Goal: Task Accomplishment & Management: Complete application form

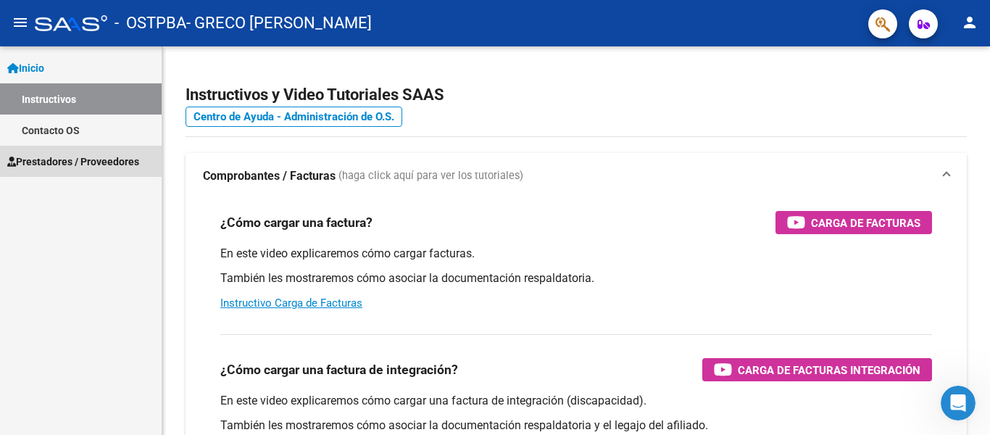
click at [101, 162] on span "Prestadores / Proveedores" at bounding box center [73, 162] width 132 height 16
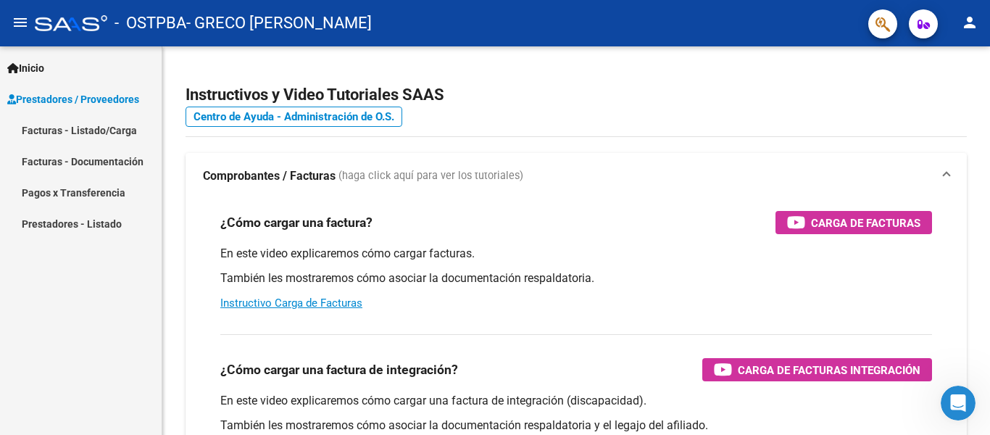
click at [99, 127] on link "Facturas - Listado/Carga" at bounding box center [81, 130] width 162 height 31
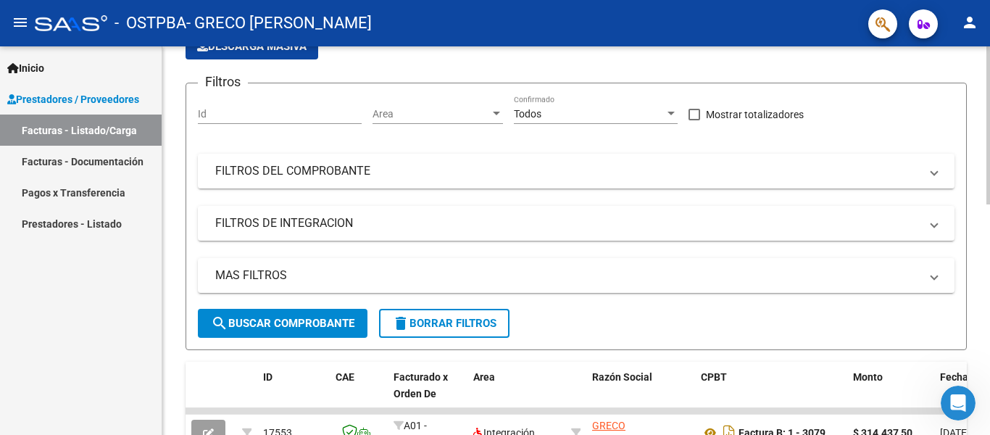
click at [982, 247] on div "Video tutorial PRESTADORES -> Listado de CPBTs Emitidos por Prestadores / Prove…" at bounding box center [578, 392] width 832 height 945
click at [982, 257] on div "Video tutorial PRESTADORES -> Listado de CPBTs Emitidos por Prestadores / Prove…" at bounding box center [576, 392] width 828 height 945
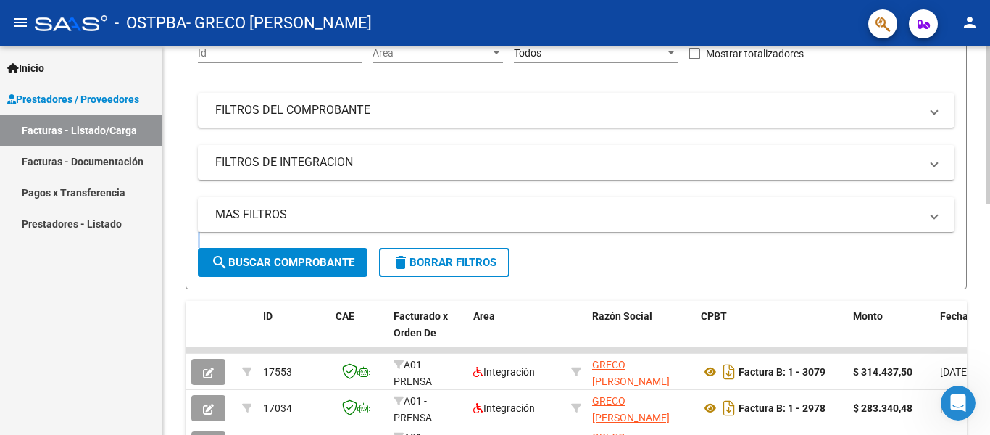
drag, startPoint x: 982, startPoint y: 257, endPoint x: 970, endPoint y: 212, distance: 47.1
click at [971, 212] on div "Video tutorial PRESTADORES -> Listado de CPBTs Emitidos por Prestadores / Prove…" at bounding box center [576, 331] width 828 height 945
click at [120, 162] on link "Facturas - Documentación" at bounding box center [81, 161] width 162 height 31
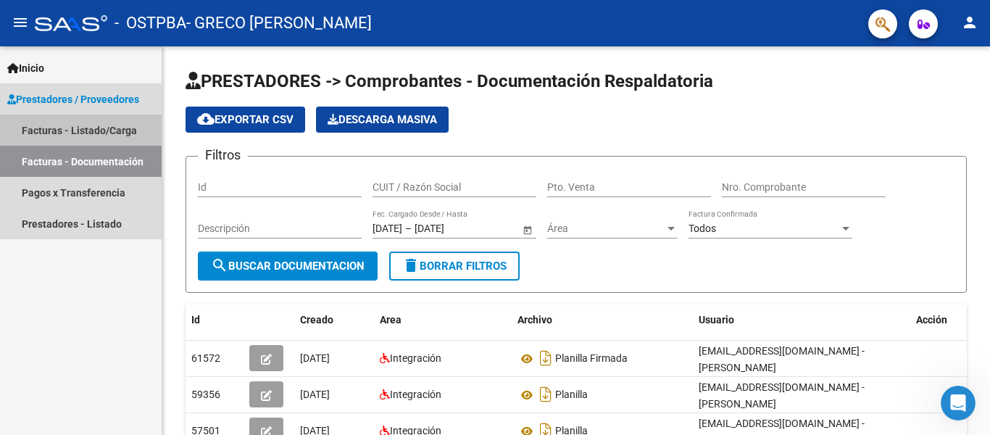
click at [99, 131] on link "Facturas - Listado/Carga" at bounding box center [81, 130] width 162 height 31
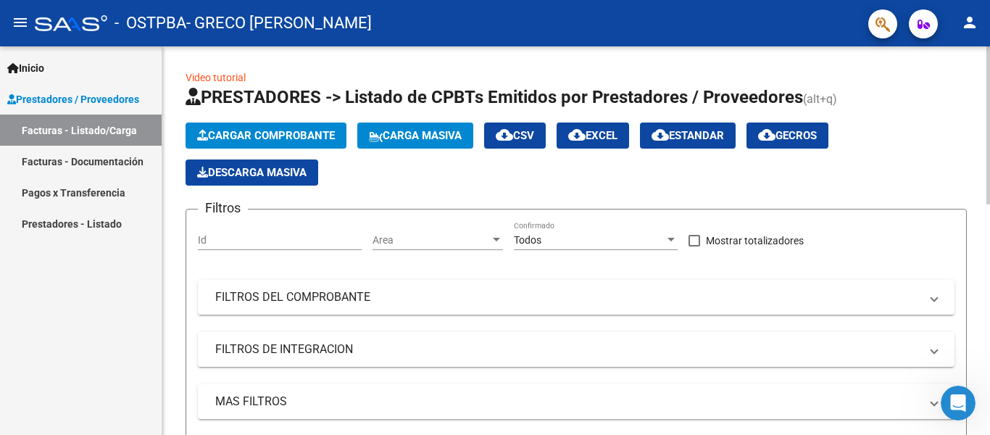
click at [331, 136] on span "Cargar Comprobante" at bounding box center [266, 135] width 138 height 13
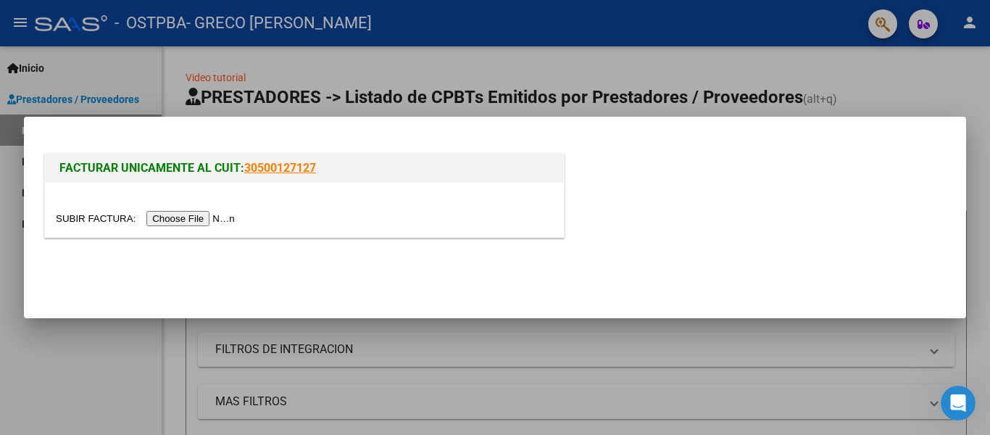
click at [226, 218] on input "file" at bounding box center [147, 218] width 183 height 15
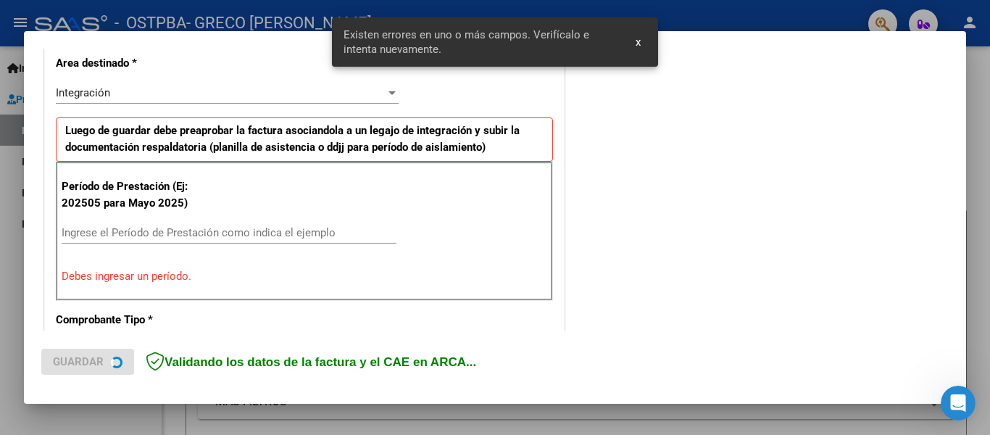
scroll to position [336, 0]
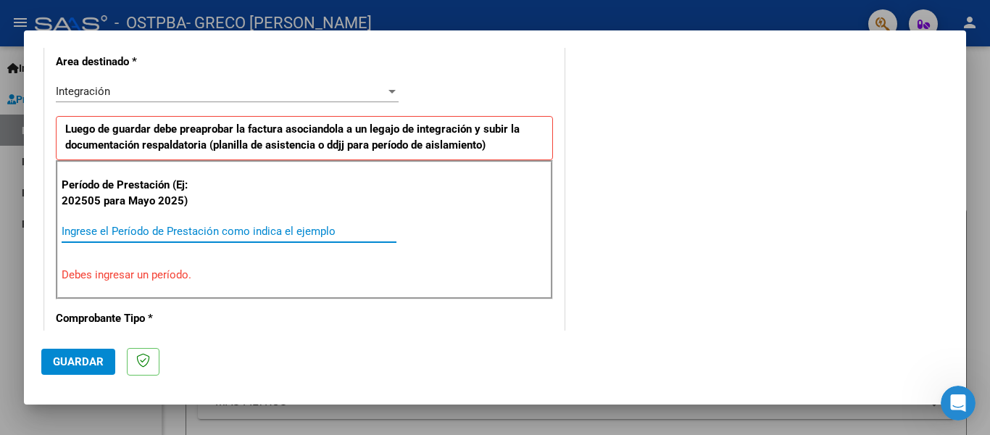
click at [223, 231] on input "Ingrese el Período de Prestación como indica el ejemplo" at bounding box center [229, 231] width 335 height 13
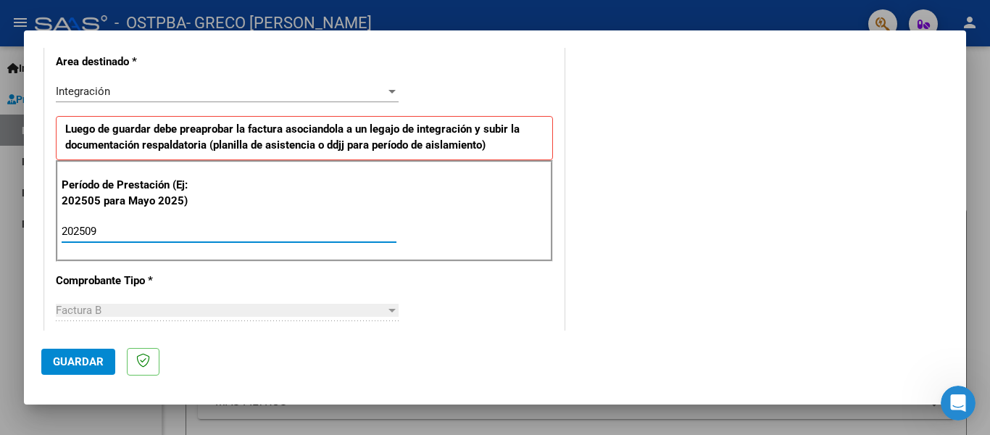
type input "202509"
click at [90, 367] on span "Guardar" at bounding box center [78, 361] width 51 height 13
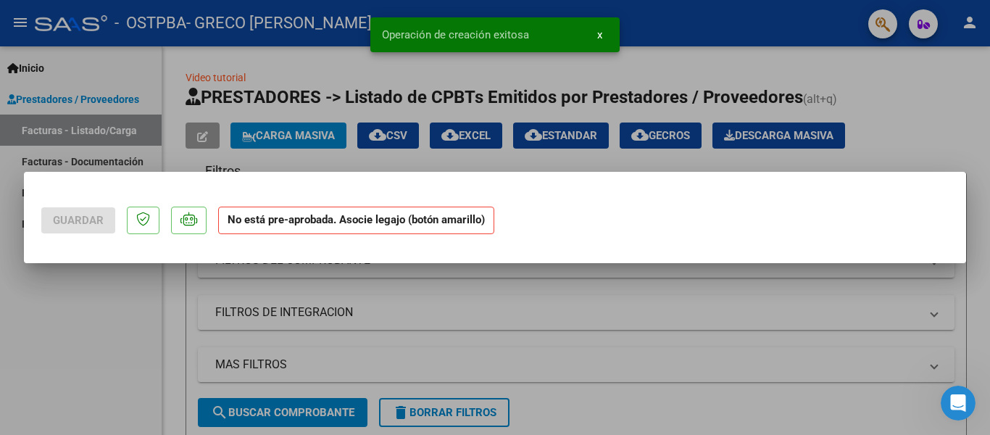
scroll to position [0, 0]
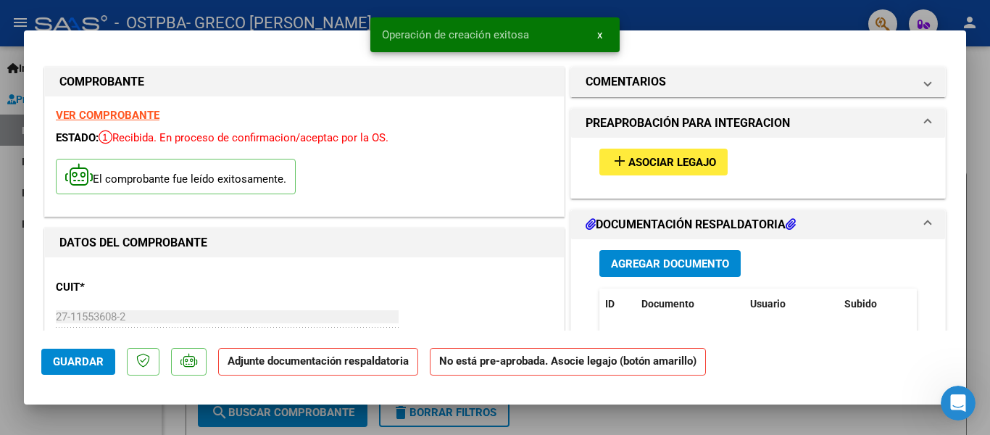
click at [671, 147] on div "add Asociar Legajo" at bounding box center [758, 162] width 339 height 49
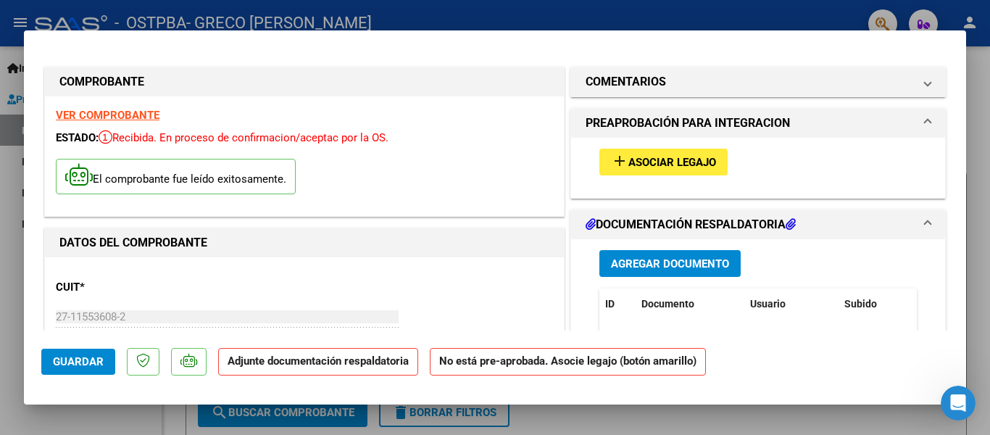
click at [667, 158] on span "Asociar Legajo" at bounding box center [673, 162] width 88 height 13
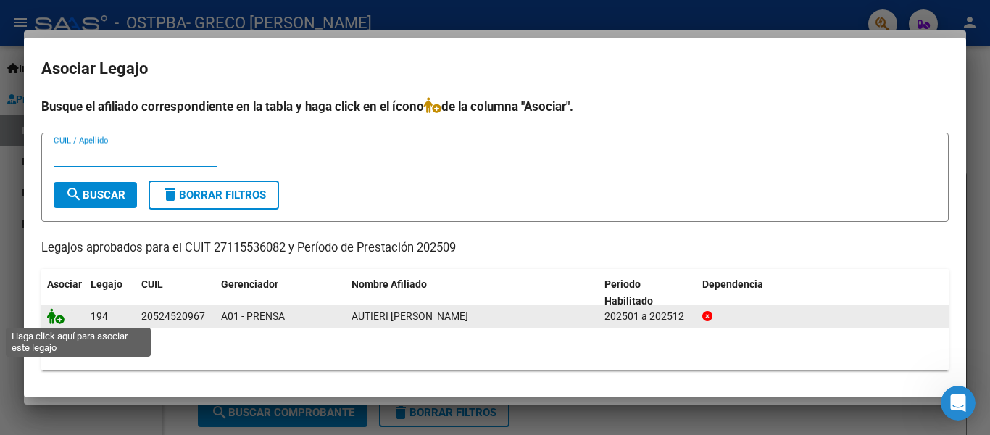
click at [49, 315] on icon at bounding box center [55, 316] width 17 height 16
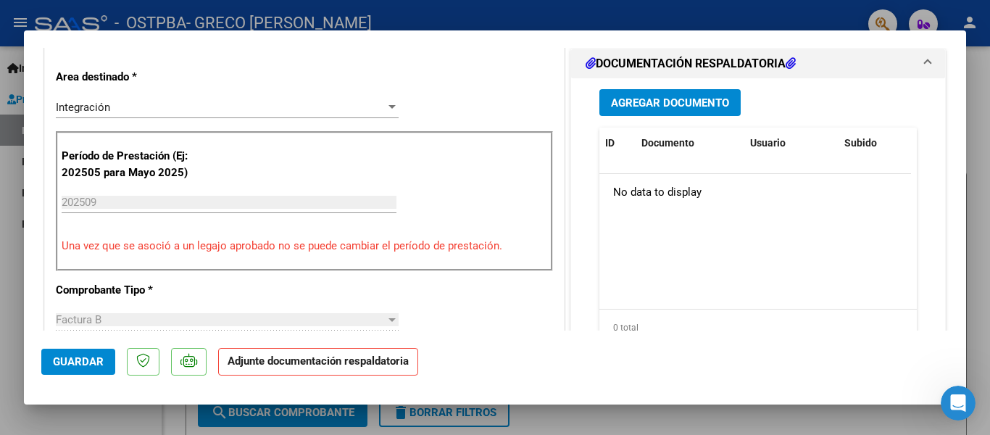
scroll to position [266, 0]
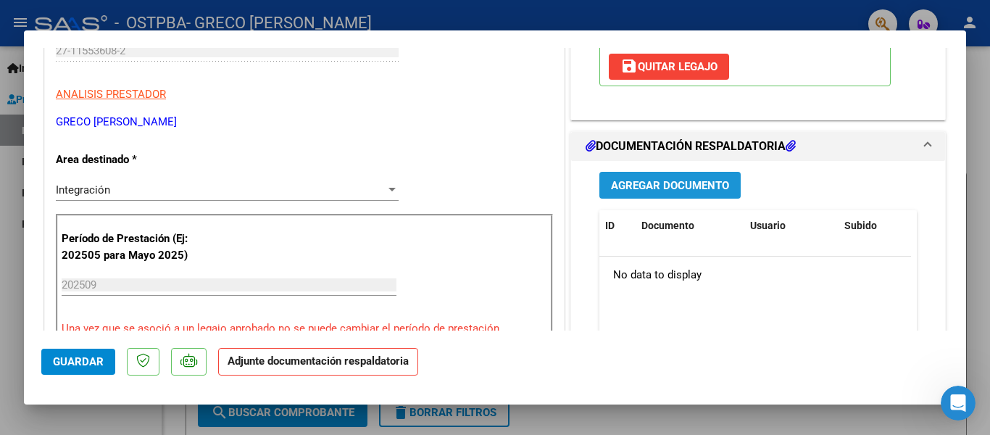
click at [688, 196] on button "Agregar Documento" at bounding box center [670, 185] width 141 height 27
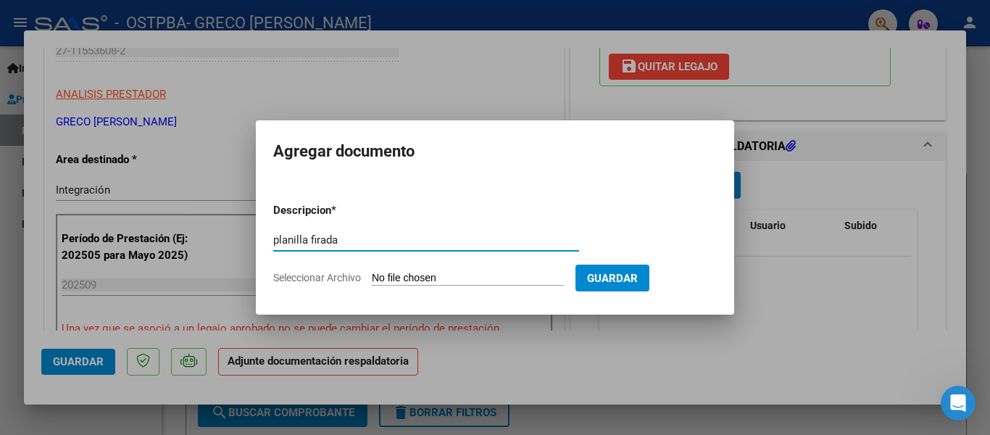
click at [318, 242] on input "planilla firada" at bounding box center [426, 239] width 306 height 13
type input "planilla firnada"
click at [455, 278] on input "Seleccionar Archivo" at bounding box center [468, 279] width 192 height 14
type input "C:\fakepath\planilla firmada 2025 09.jpg"
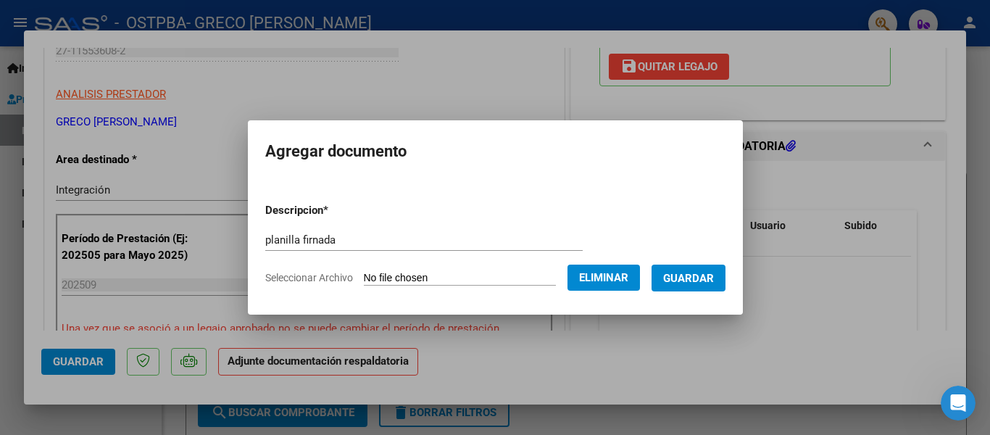
click at [698, 281] on span "Guardar" at bounding box center [688, 278] width 51 height 13
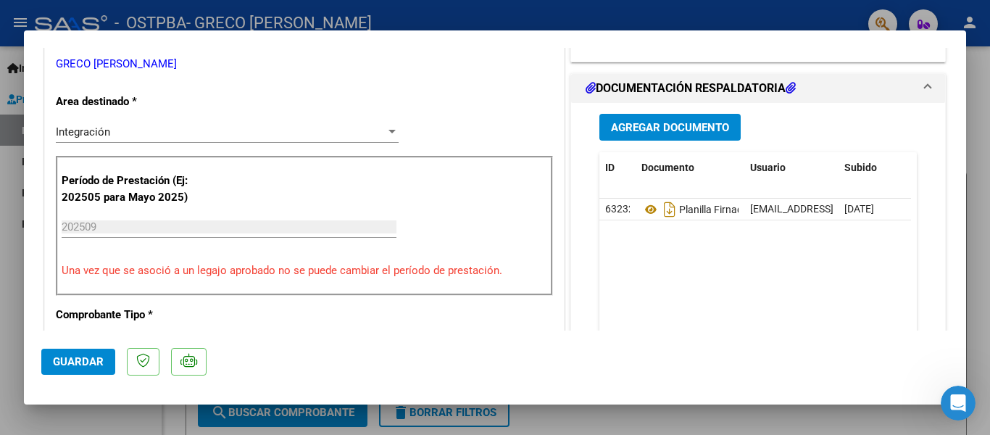
scroll to position [418, 0]
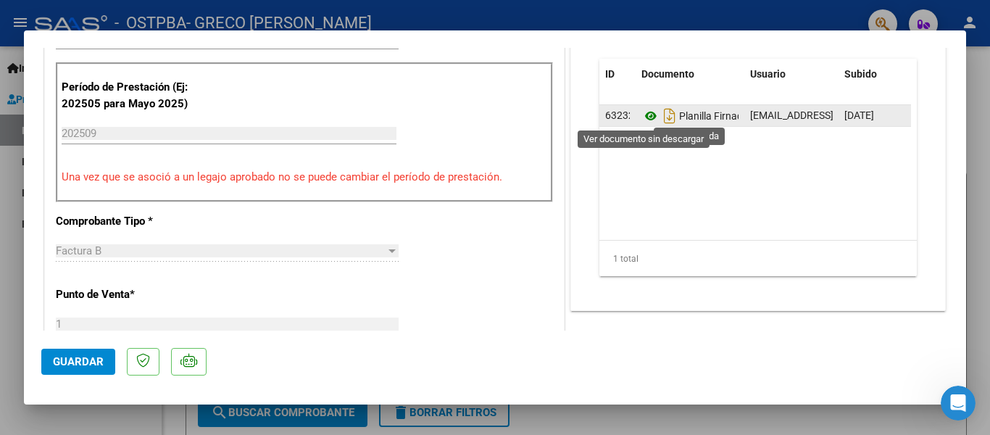
click at [642, 115] on icon at bounding box center [651, 115] width 19 height 17
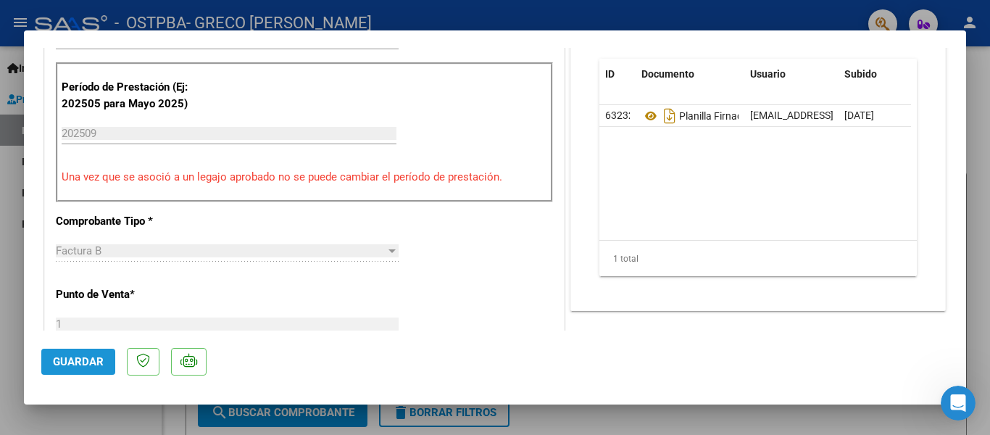
click at [94, 365] on span "Guardar" at bounding box center [78, 361] width 51 height 13
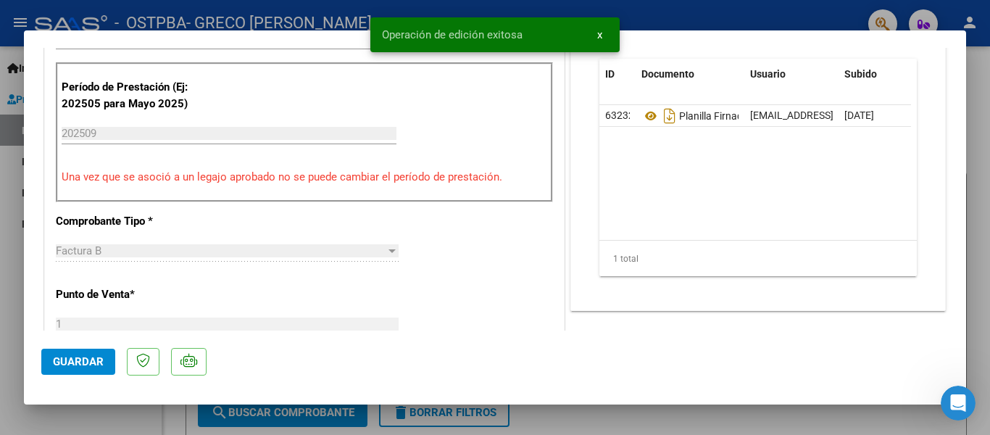
click at [953, 310] on mat-dialog-content "COMPROBANTE VER COMPROBANTE ESTADO: Recibida. En proceso de confirmacion/acepta…" at bounding box center [495, 189] width 943 height 283
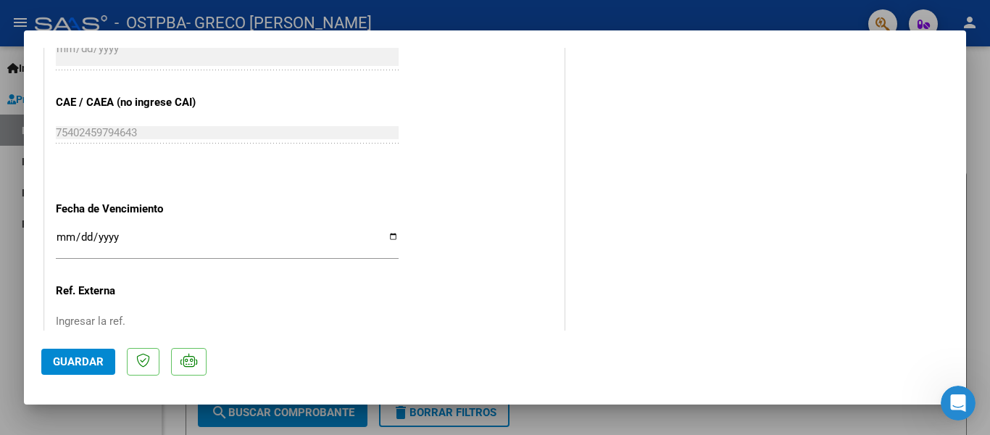
scroll to position [997, 0]
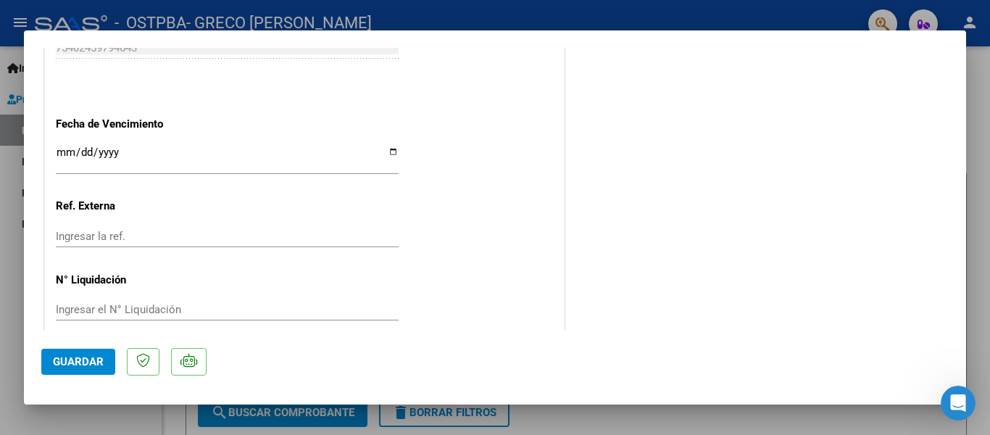
click at [632, 428] on div at bounding box center [495, 217] width 990 height 435
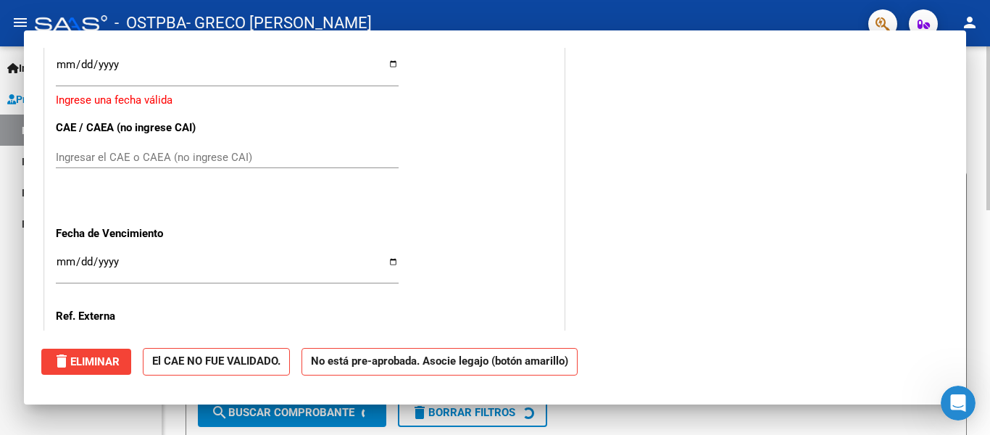
scroll to position [0, 0]
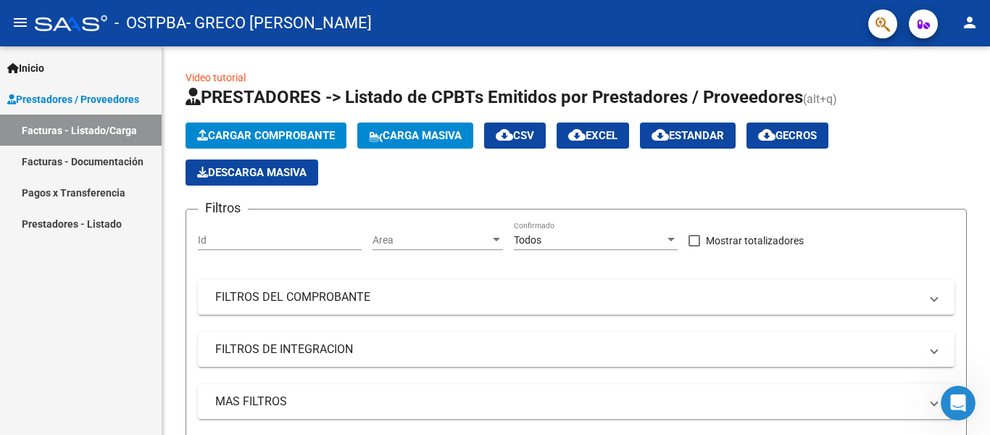
click at [125, 161] on link "Facturas - Documentación" at bounding box center [81, 161] width 162 height 31
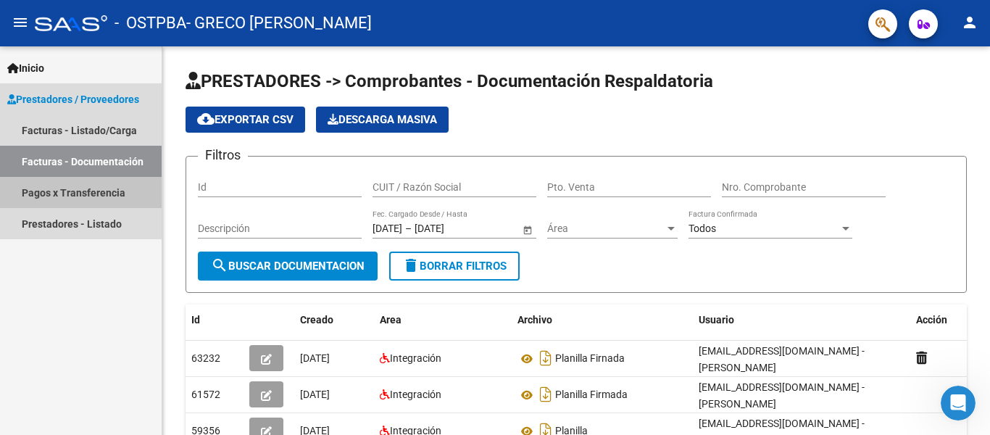
click at [99, 196] on link "Pagos x Transferencia" at bounding box center [81, 192] width 162 height 31
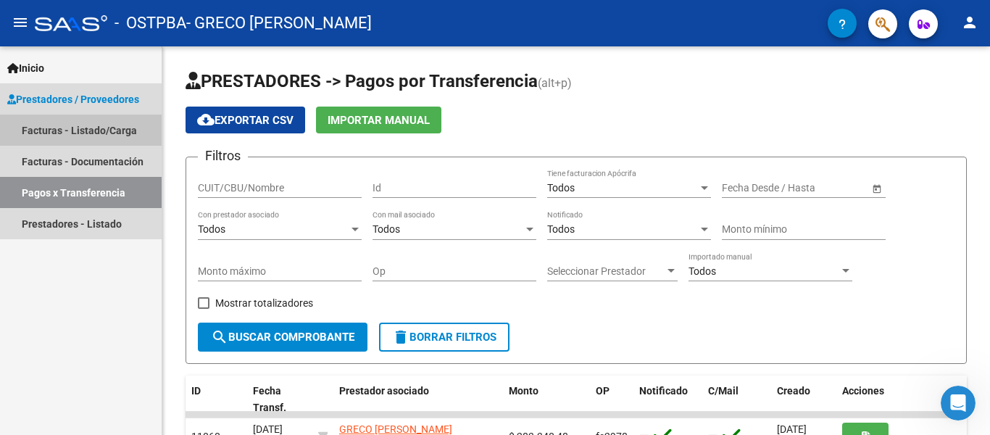
click at [96, 120] on link "Facturas - Listado/Carga" at bounding box center [81, 130] width 162 height 31
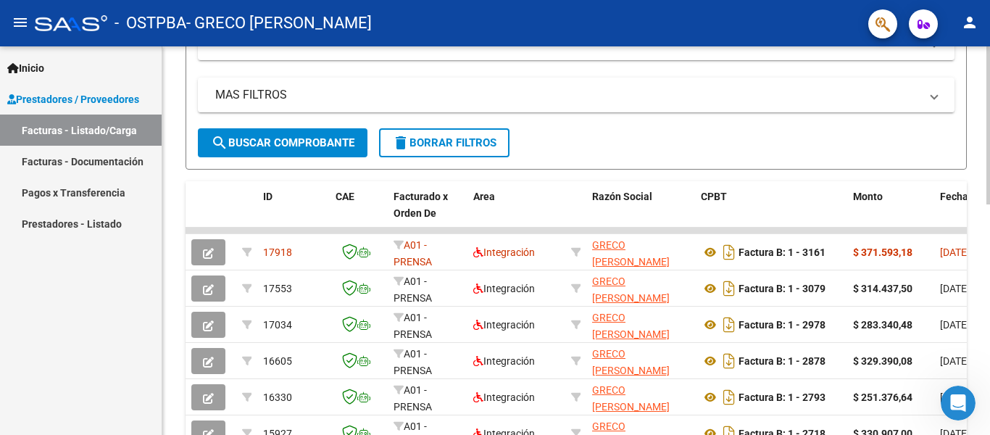
scroll to position [309, 0]
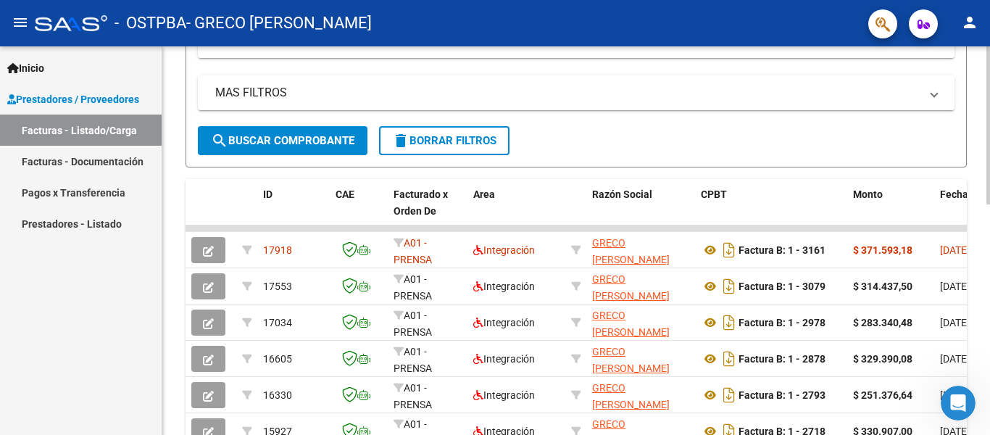
click at [990, 204] on div at bounding box center [989, 125] width 4 height 158
